Goal: Task Accomplishment & Management: Manage account settings

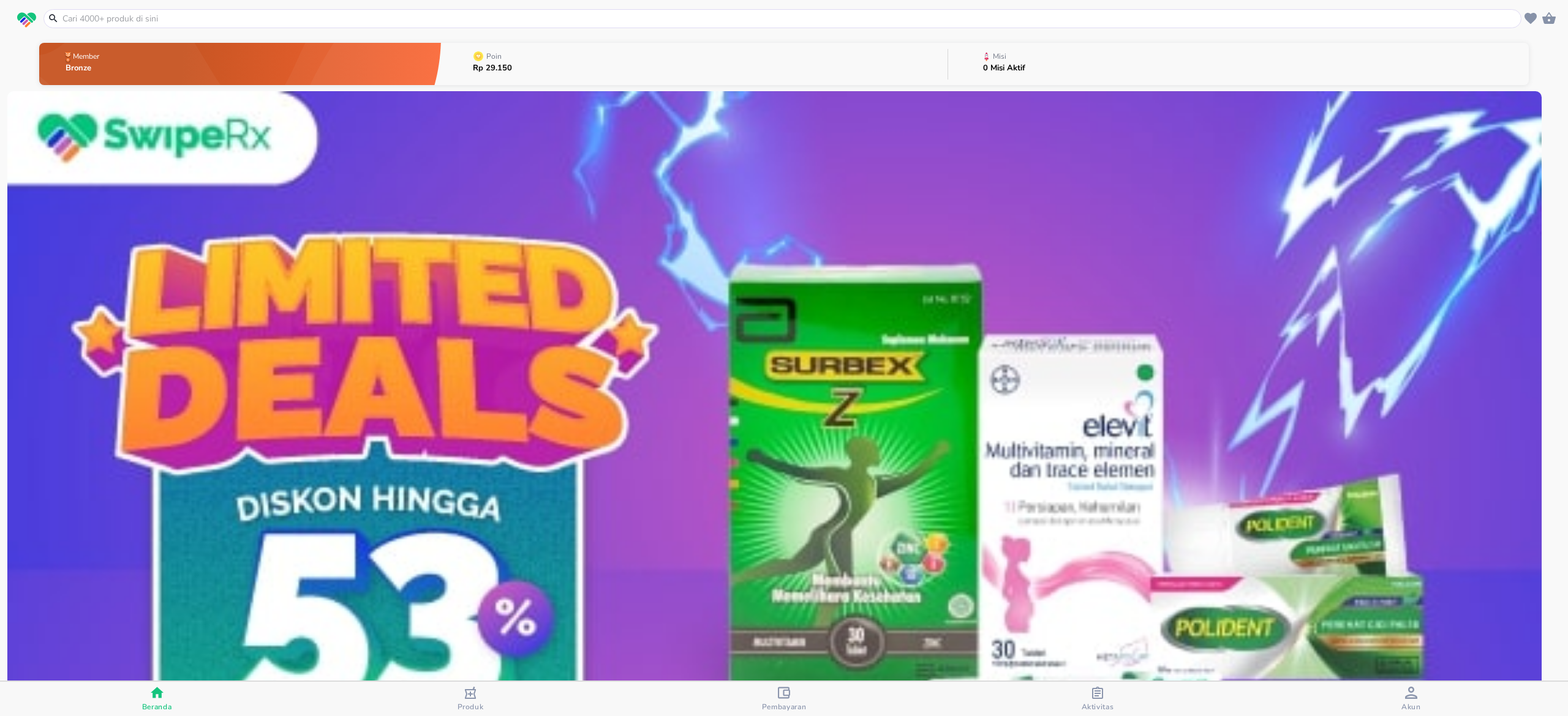
click at [791, 703] on span "Pembayaran" at bounding box center [784, 707] width 45 height 10
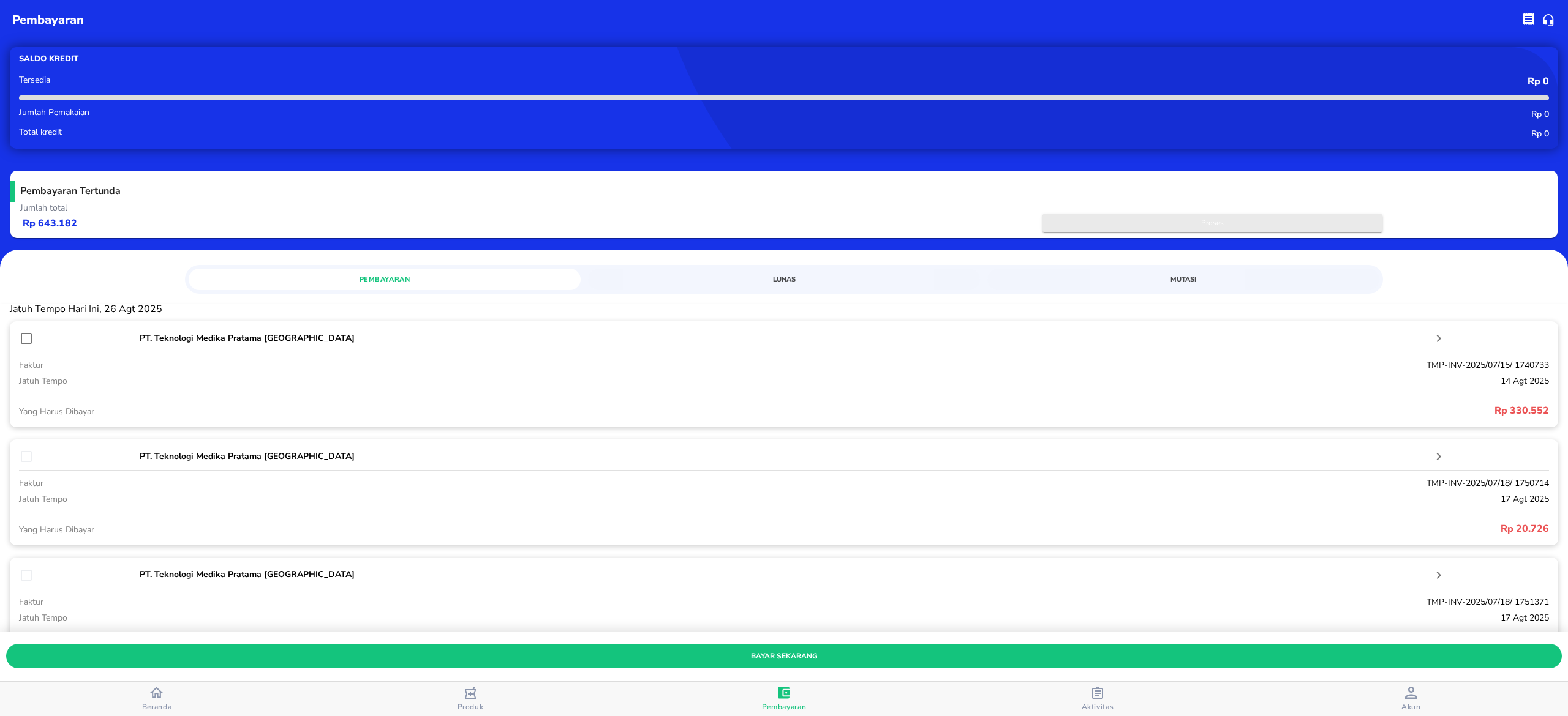
click at [1229, 225] on span "Proses" at bounding box center [1212, 223] width 328 height 13
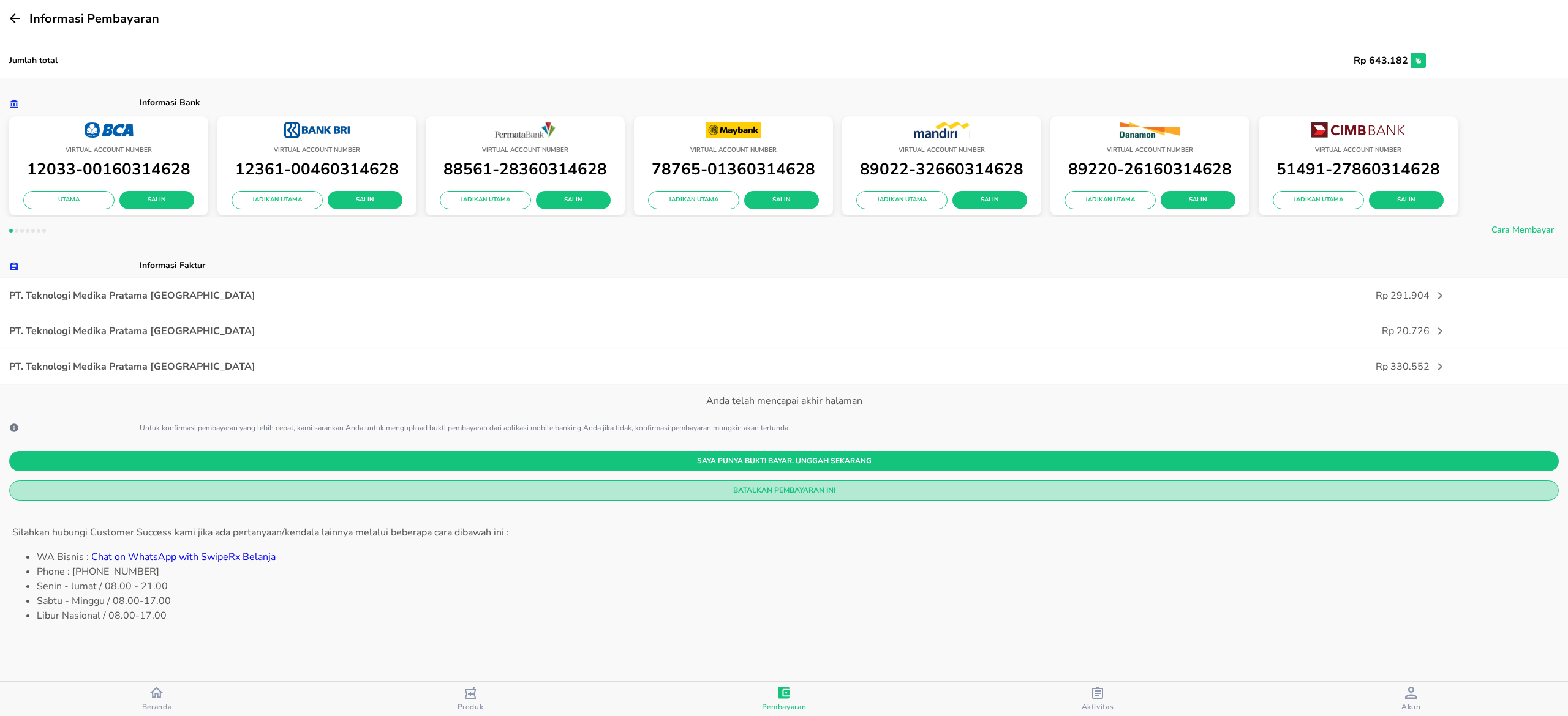
click at [762, 489] on span "Batalkan Pembayaran Ini" at bounding box center [784, 490] width 1530 height 13
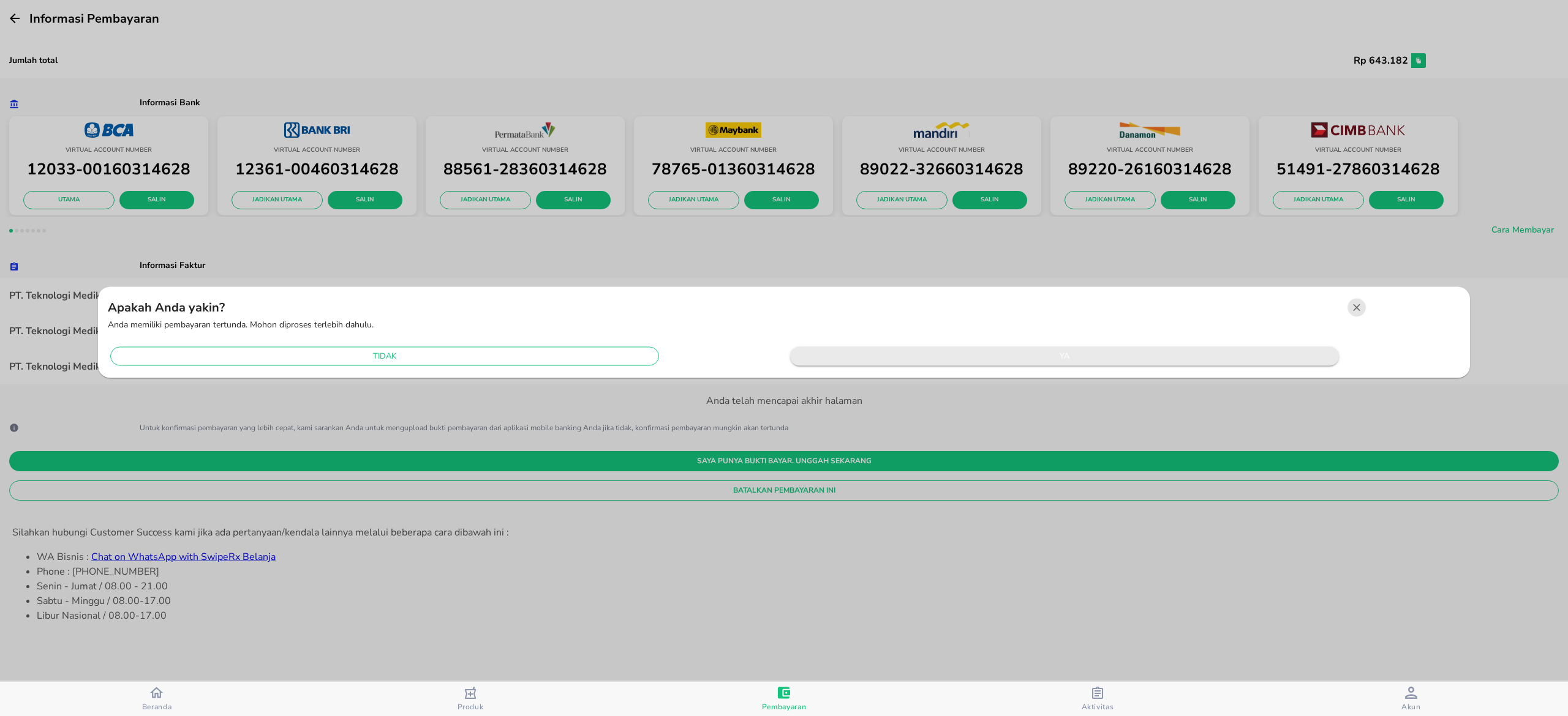
click at [1032, 357] on span "ya" at bounding box center [1065, 357] width 537 height 14
